Goal: Information Seeking & Learning: Understand process/instructions

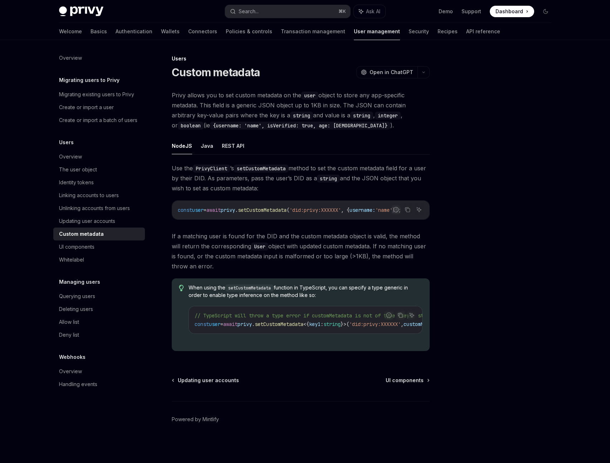
drag, startPoint x: 252, startPoint y: 219, endPoint x: 260, endPoint y: 218, distance: 8.3
click at [260, 218] on div "const user = await privy . setCustomMetadata ( 'did:privy:XXXXXX' , { username:…" at bounding box center [300, 210] width 257 height 19
click at [426, 248] on span "If a matching user is found for the DID and the custom metadata object is valid…" at bounding box center [301, 251] width 258 height 40
click at [363, 161] on div "NodeJS Java REST API Use the PrivyClient ’s setCustomMetadata method to set the…" at bounding box center [301, 246] width 258 height 219
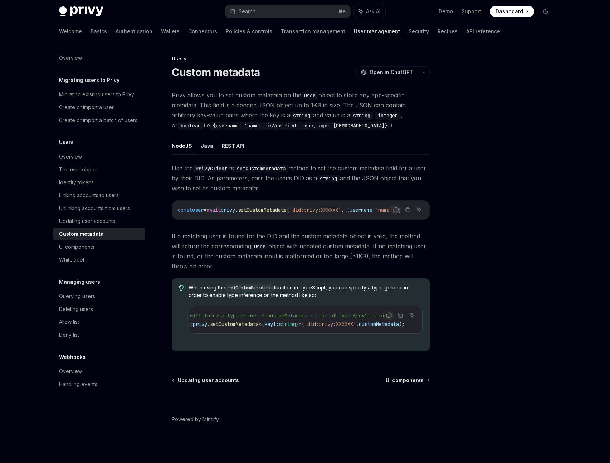
scroll to position [0, 75]
click at [204, 145] on button "Java" at bounding box center [207, 145] width 13 height 17
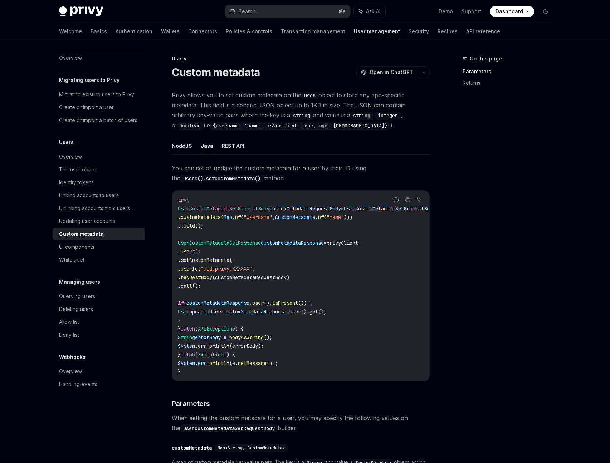
click at [186, 148] on button "NodeJS" at bounding box center [182, 145] width 20 height 17
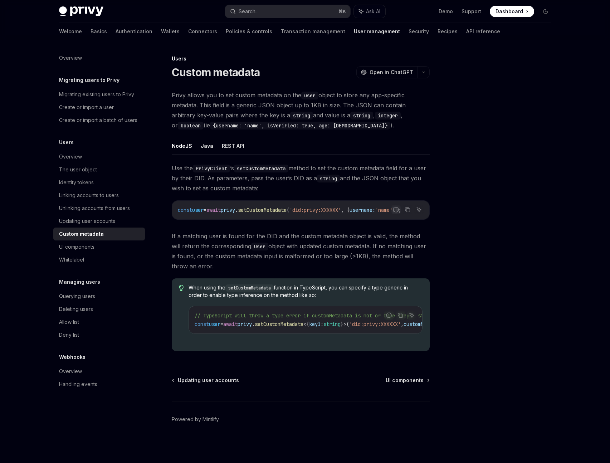
scroll to position [6, 0]
type textarea "*"
